Goal: Information Seeking & Learning: Find specific fact

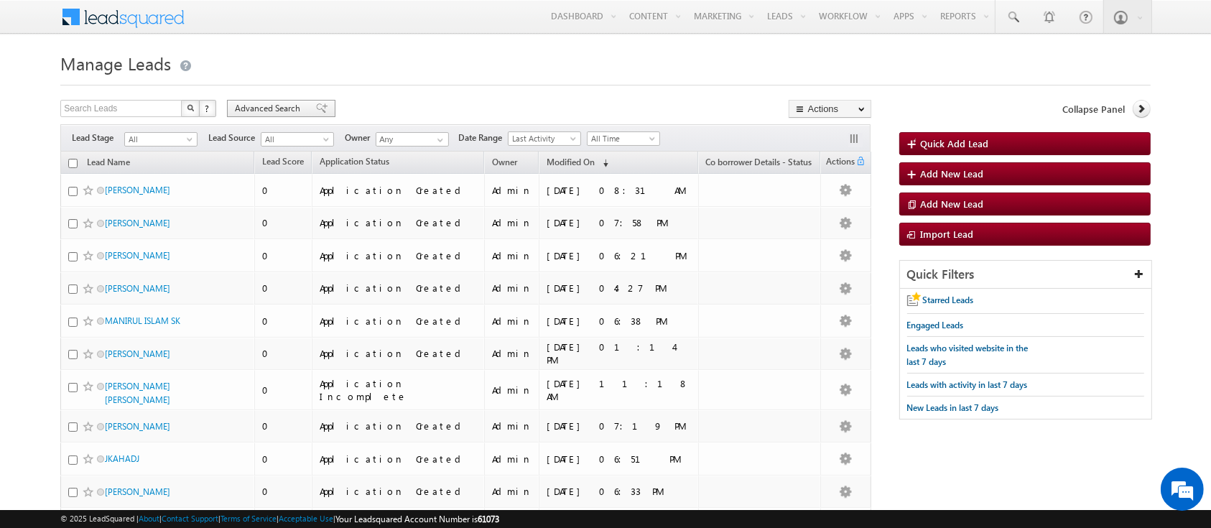
click at [247, 104] on span "Advanced Search" at bounding box center [270, 108] width 70 height 13
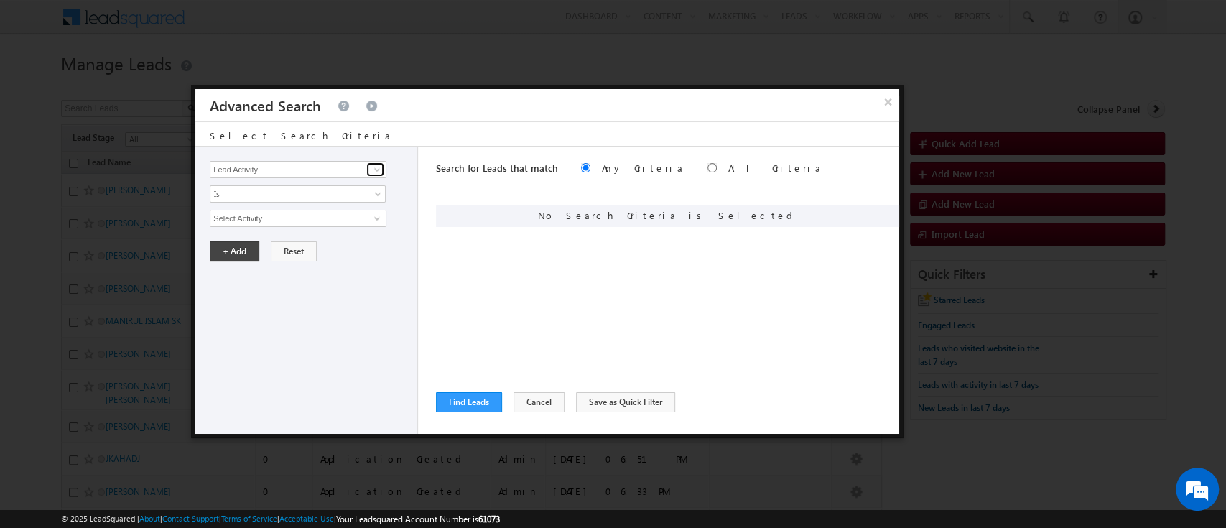
click at [379, 170] on span at bounding box center [376, 169] width 11 height 11
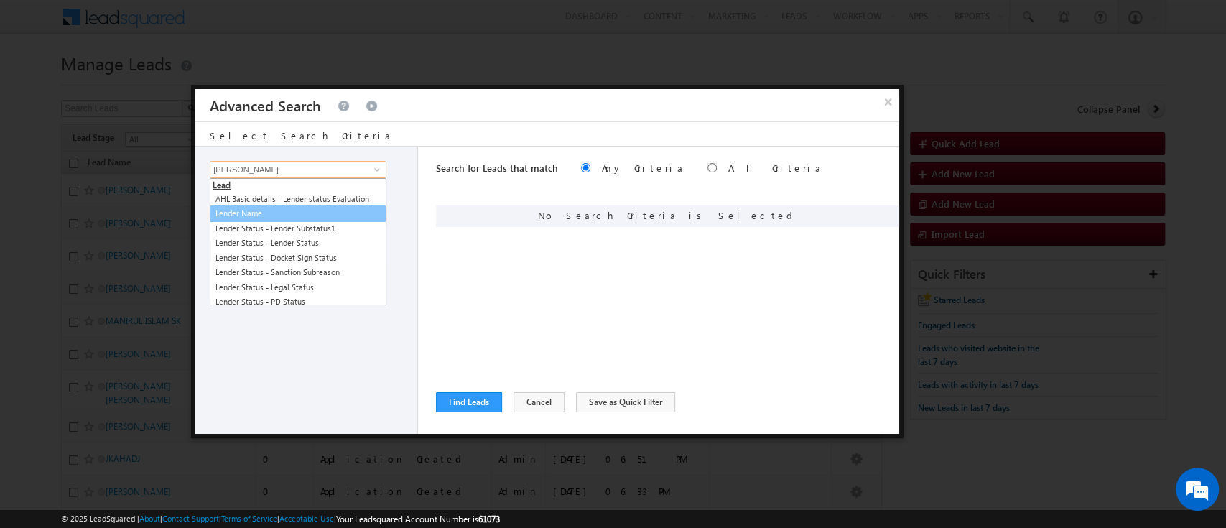
click at [318, 207] on link "AHL Basic details - Lender status Evaluation" at bounding box center [297, 199] width 175 height 15
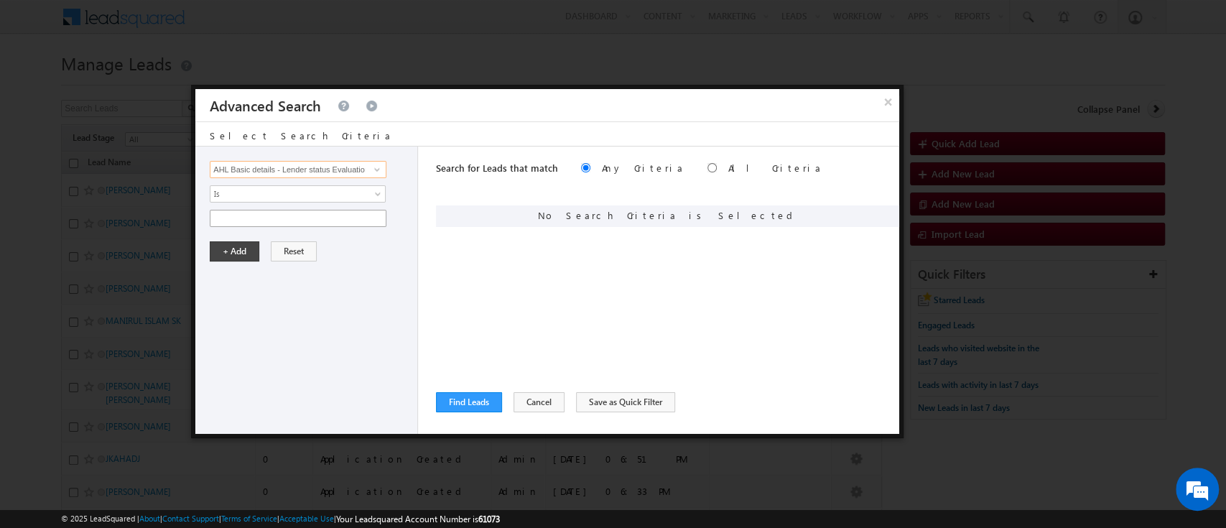
type input "AHL Basic details - Lender status Evaluation"
click at [350, 221] on input "text" at bounding box center [298, 218] width 177 height 17
type input "a"
paste input "apollo_finvest"
type input "apollo_finvest"
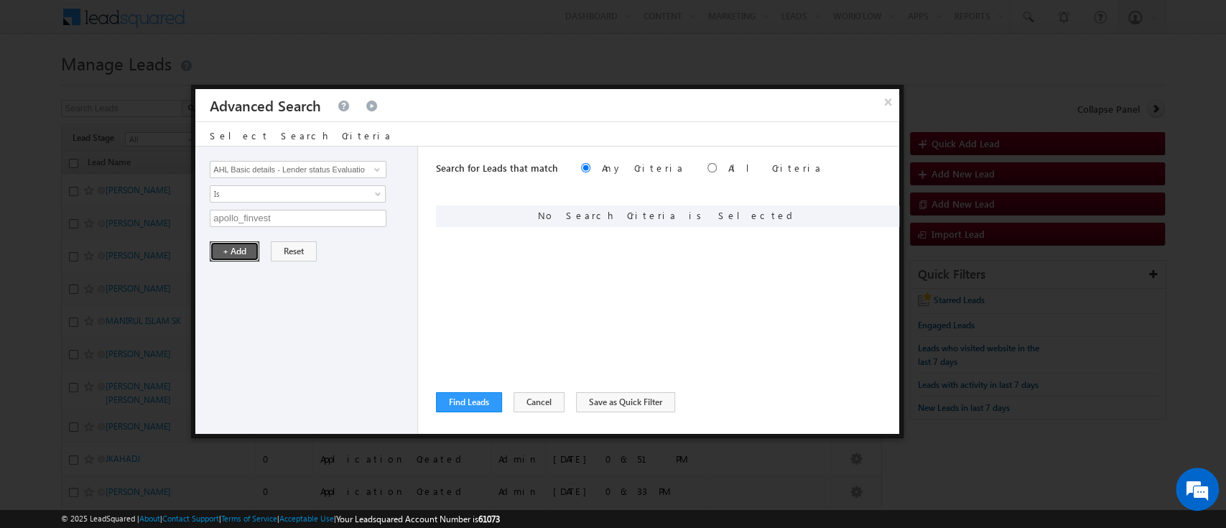
click at [218, 249] on button "+ Add" at bounding box center [235, 251] width 50 height 20
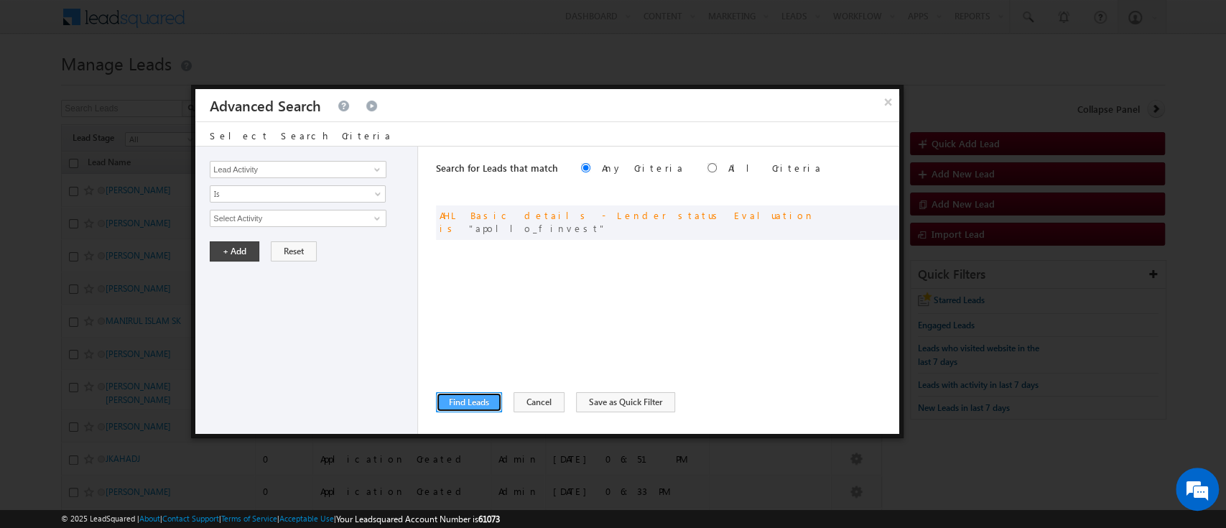
click at [482, 402] on button "Find Leads" at bounding box center [469, 402] width 66 height 20
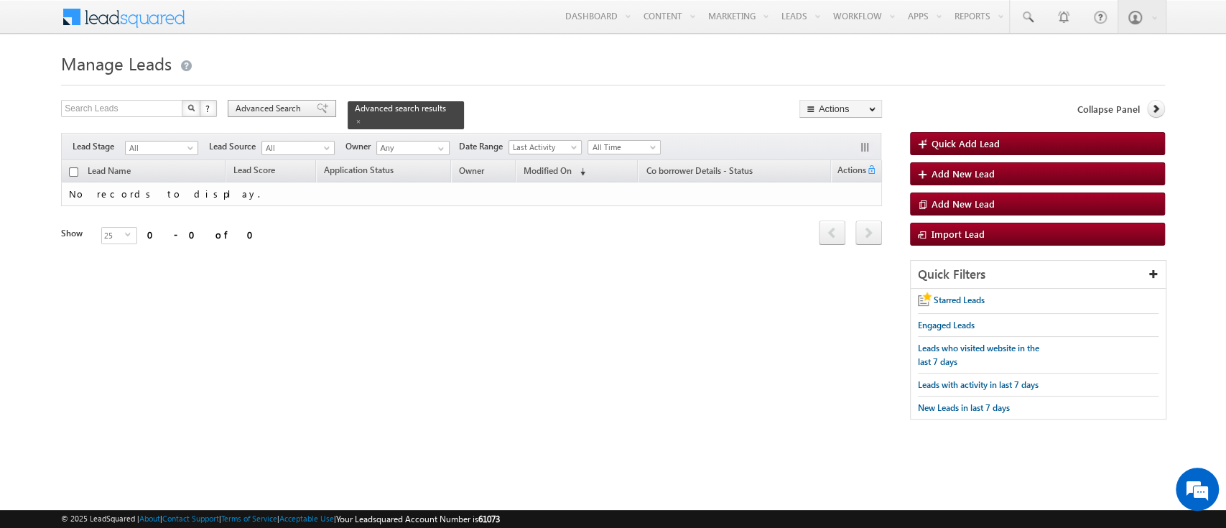
click at [270, 114] on span "Advanced Search" at bounding box center [271, 108] width 70 height 13
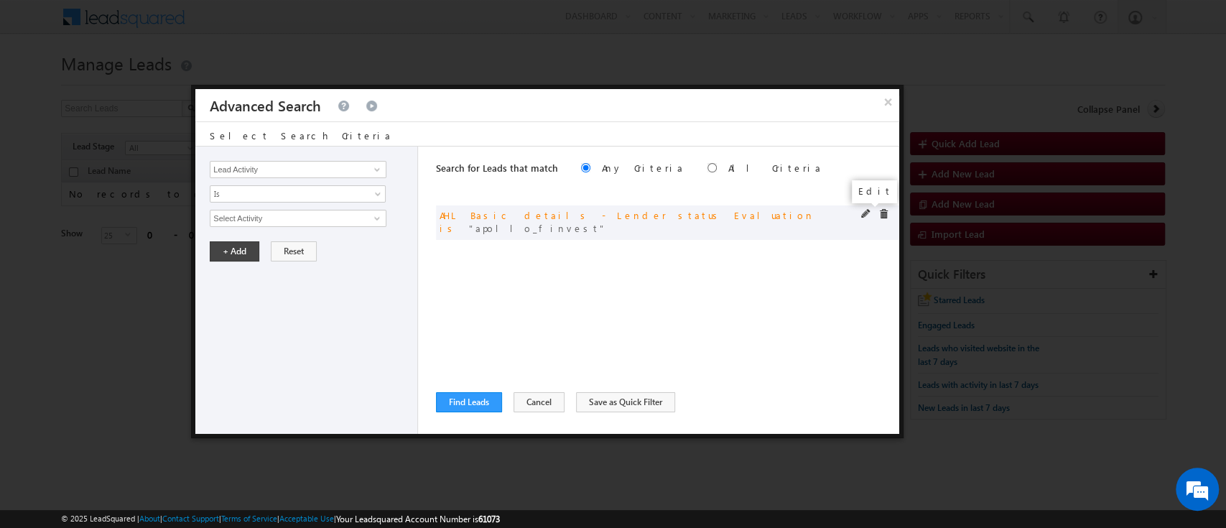
click at [863, 212] on span at bounding box center [866, 214] width 10 height 10
click at [244, 220] on input "apollo_finvest" at bounding box center [298, 218] width 177 height 17
type input "apollo finvest"
click at [233, 251] on button "+ Add" at bounding box center [235, 251] width 50 height 20
click at [479, 399] on button "Find Leads" at bounding box center [469, 402] width 66 height 20
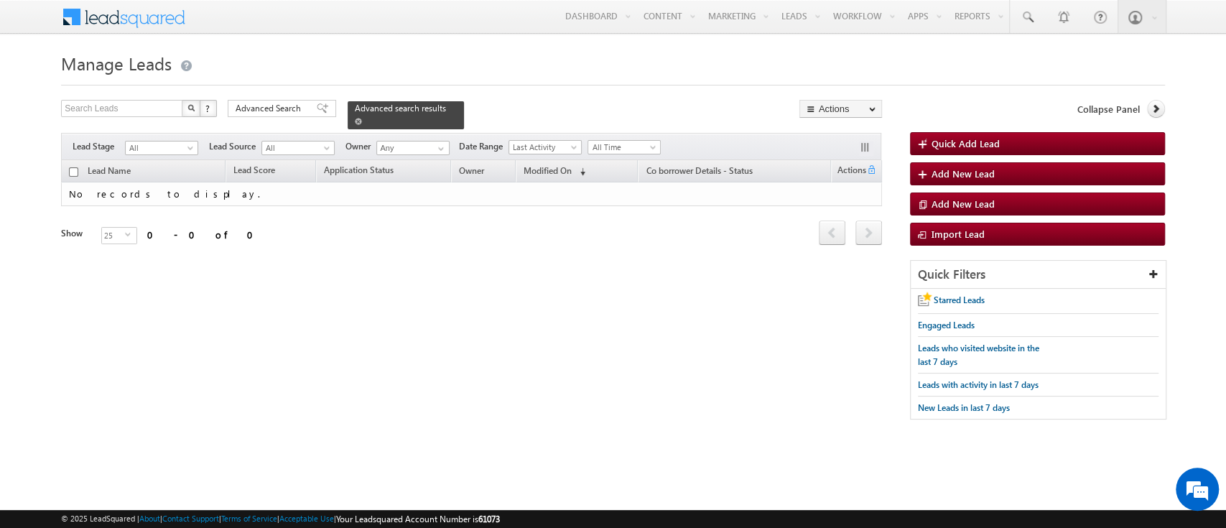
click at [364, 109] on span "Advanced search results" at bounding box center [400, 108] width 91 height 11
click at [286, 112] on span "Advanced Search" at bounding box center [271, 108] width 70 height 13
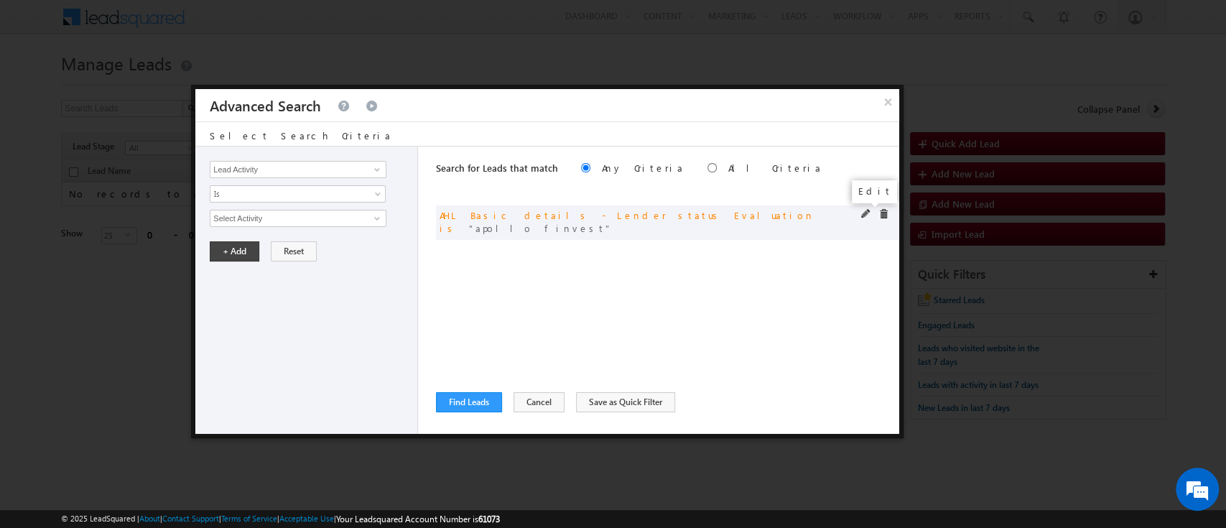
click at [864, 217] on span at bounding box center [866, 214] width 10 height 10
click at [217, 217] on input "apollo finvest" at bounding box center [298, 218] width 177 height 17
click at [241, 217] on input "Apollo finvest" at bounding box center [298, 218] width 177 height 17
type input "Apollo Finvest"
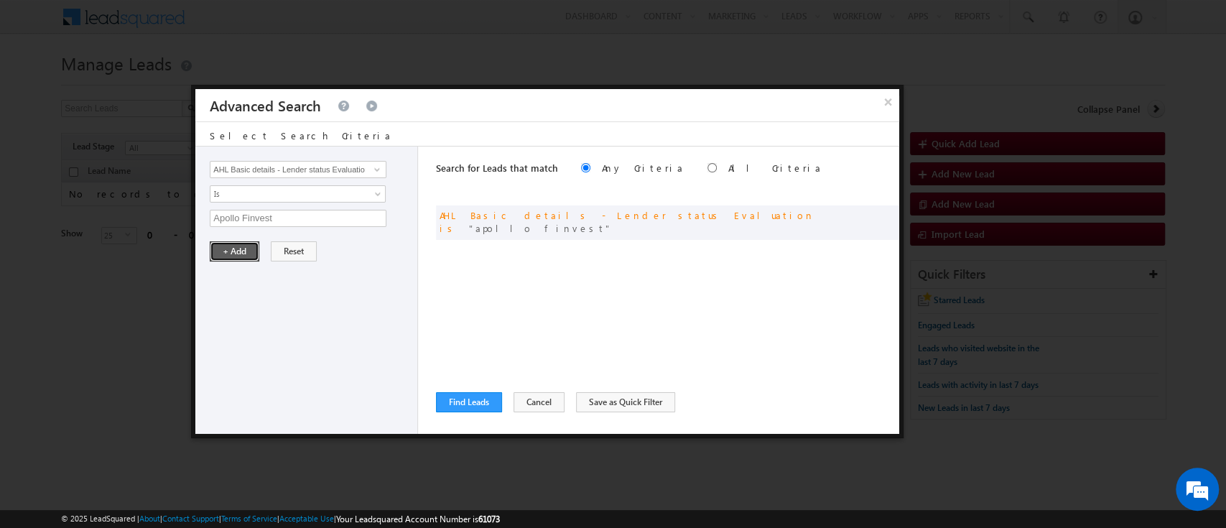
click at [236, 251] on button "+ Add" at bounding box center [235, 251] width 50 height 20
click at [471, 395] on button "Find Leads" at bounding box center [469, 402] width 66 height 20
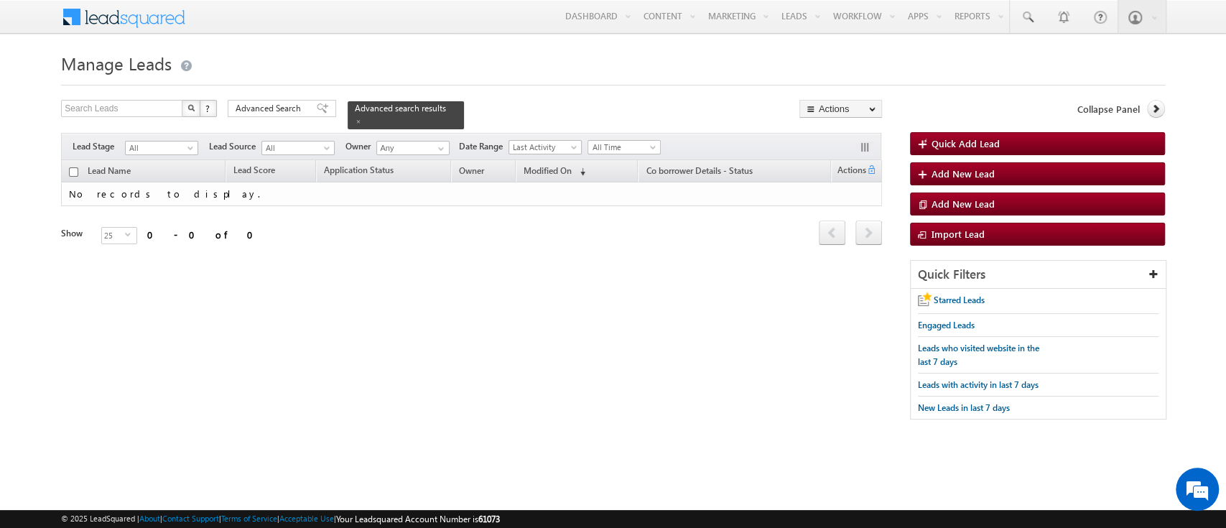
drag, startPoint x: 256, startPoint y: 107, endPoint x: 297, endPoint y: 152, distance: 60.6
click at [256, 107] on span "Advanced Search" at bounding box center [271, 108] width 70 height 13
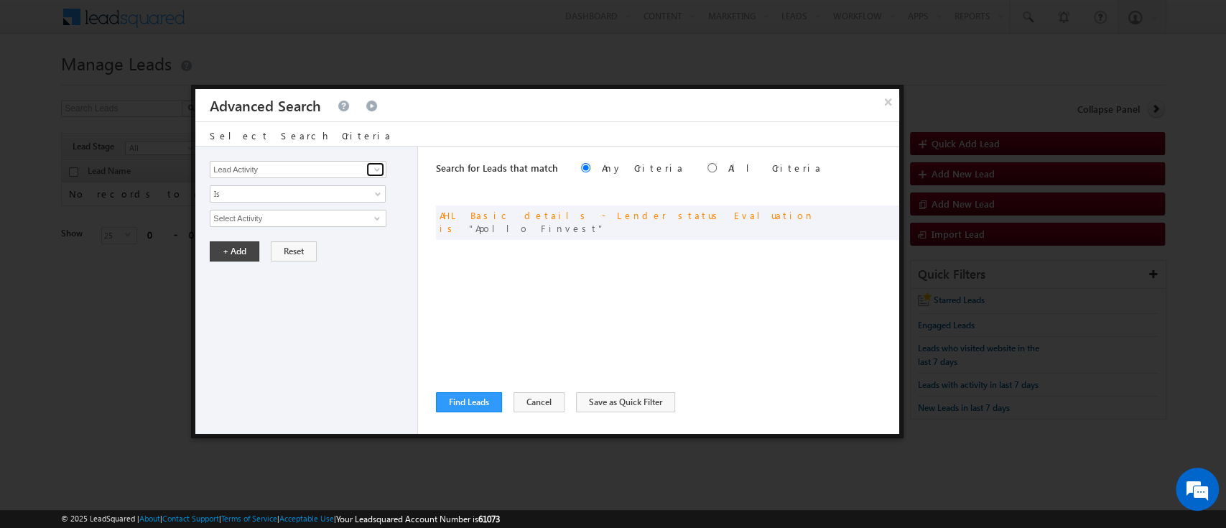
click at [367, 172] on link at bounding box center [375, 169] width 18 height 14
type input "stage"
click at [293, 294] on div "Lead Activity Task Sales Group Prospect Id AA AA Owner AA Status Aadhaar Addres…" at bounding box center [306, 290] width 223 height 287
click at [379, 169] on span at bounding box center [376, 169] width 11 height 11
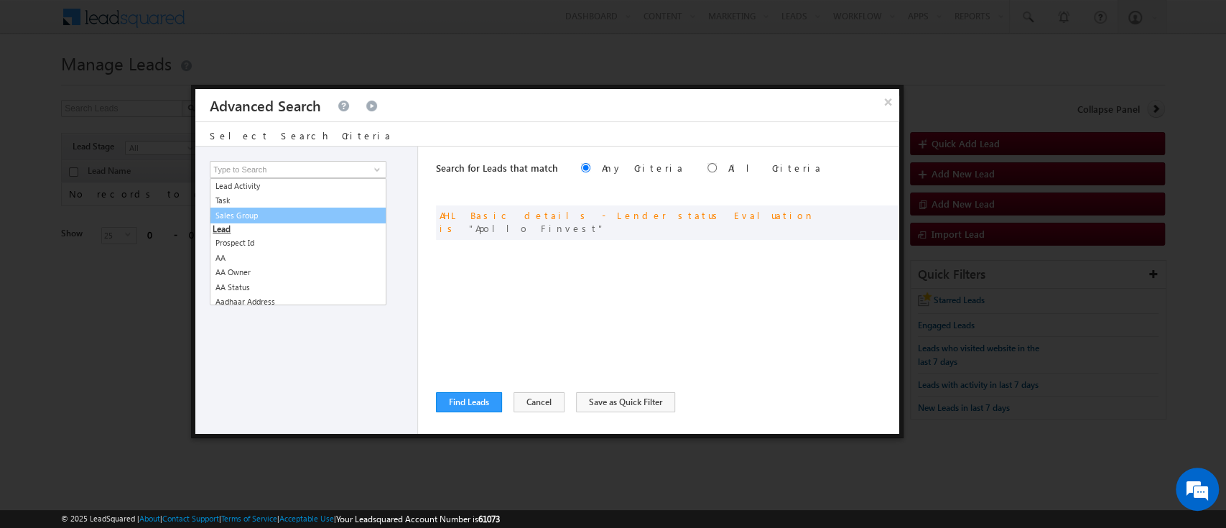
click at [624, 281] on div "Search for Leads that match Any Criteria All Criteria Note that the current tri…" at bounding box center [667, 290] width 463 height 287
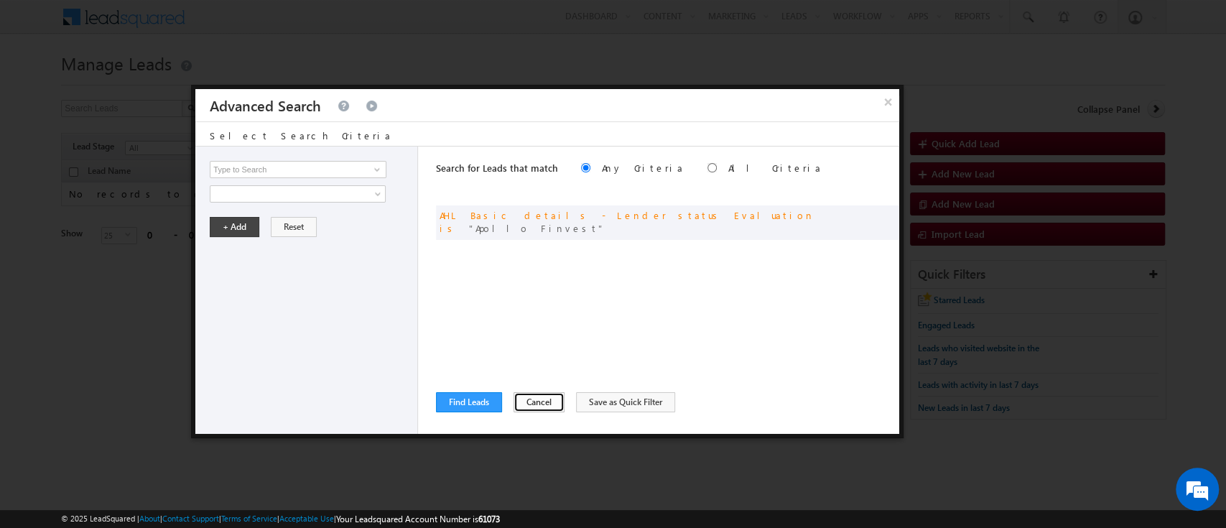
click at [516, 399] on button "Cancel" at bounding box center [539, 402] width 51 height 20
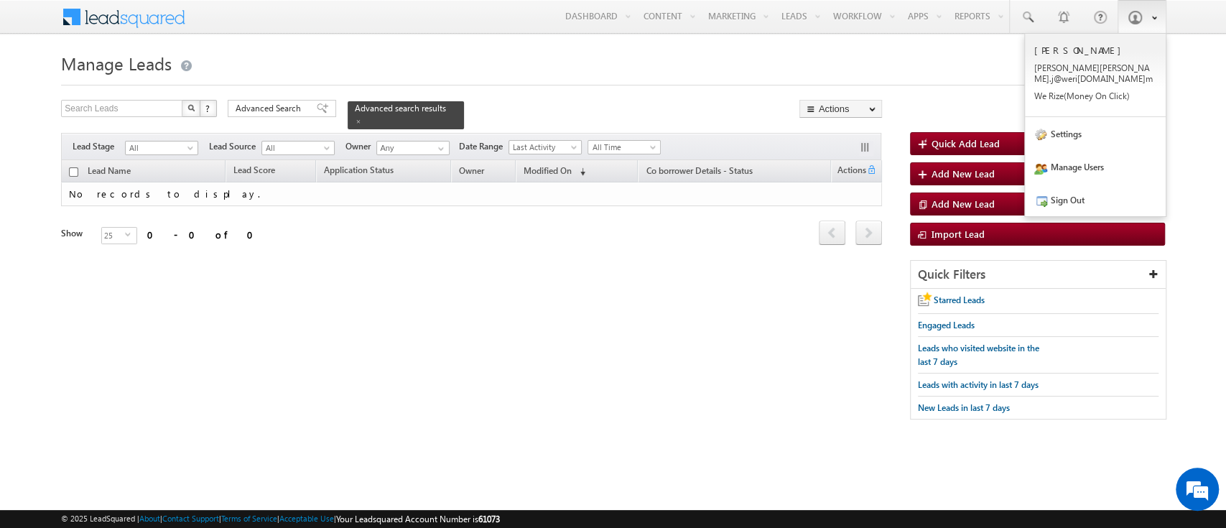
click at [1122, 20] on link at bounding box center [1142, 16] width 49 height 33
click at [1079, 183] on link "Sign Out" at bounding box center [1095, 199] width 141 height 33
